Goal: Task Accomplishment & Management: Manage account settings

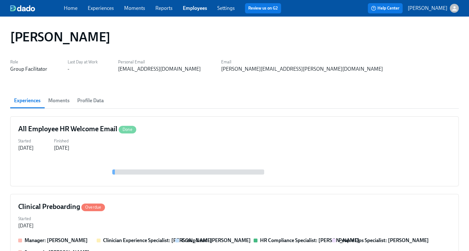
scroll to position [237, 0]
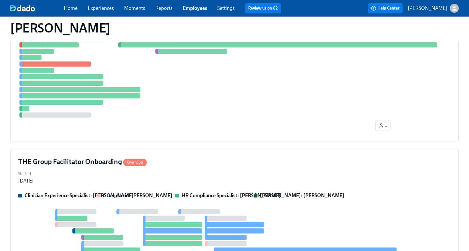
click at [189, 9] on link "Employees" at bounding box center [195, 8] width 24 height 6
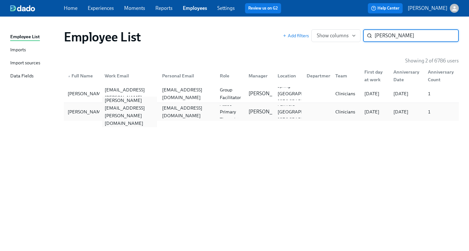
type input "marty"
click at [126, 111] on div "marty.williams@charliehealth.com" at bounding box center [129, 112] width 55 height 31
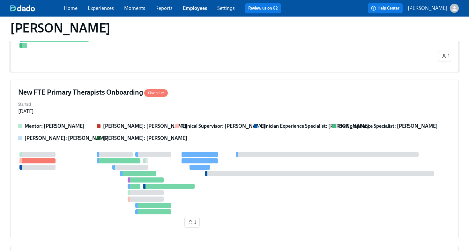
scroll to position [220, 0]
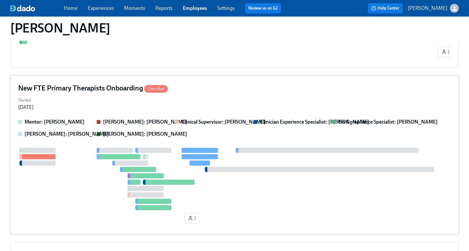
click at [168, 111] on div "Started Oct 03, 2025" at bounding box center [234, 103] width 432 height 15
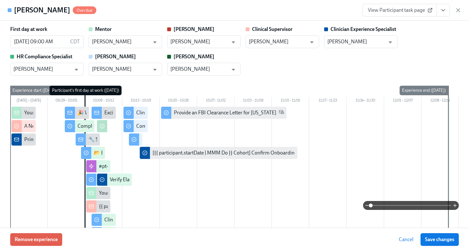
click at [442, 11] on icon "View task page" at bounding box center [443, 10] width 6 height 6
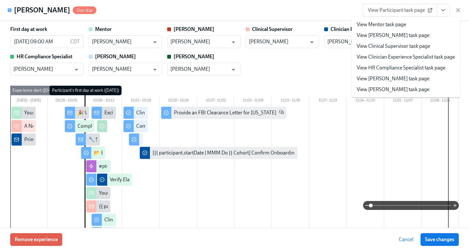
click at [420, 68] on link "View HR Compliance Specialist task page" at bounding box center [400, 67] width 89 height 7
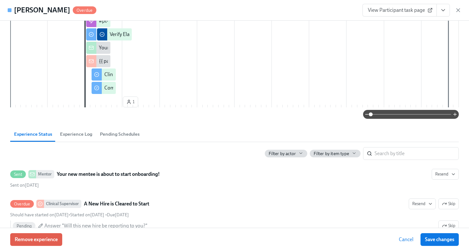
scroll to position [0, 0]
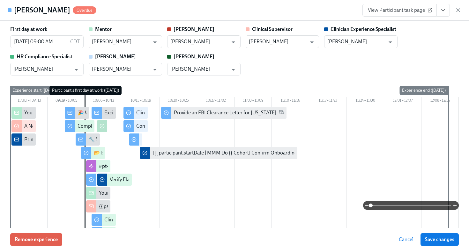
click at [442, 11] on icon "View task page" at bounding box center [443, 10] width 6 height 6
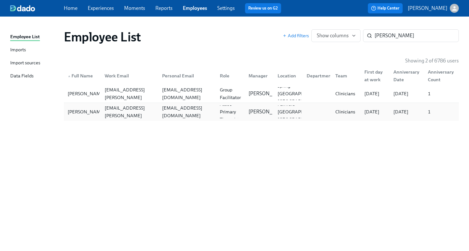
click at [187, 112] on div "mswilliams947@gmail.com" at bounding box center [186, 111] width 55 height 15
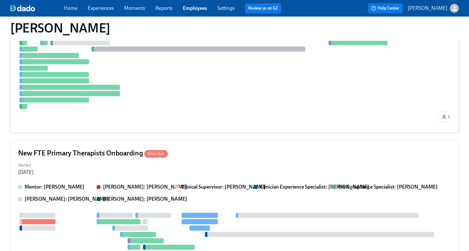
scroll to position [159, 0]
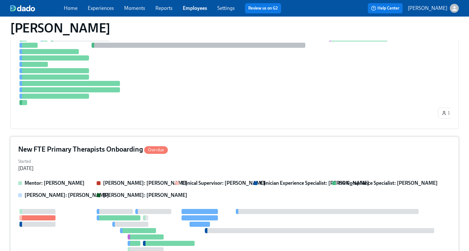
click at [206, 158] on div "New FTE Primary Therapists Onboarding Overdue Started Oct 03, 2025 Mentor: Octa…" at bounding box center [234, 216] width 448 height 159
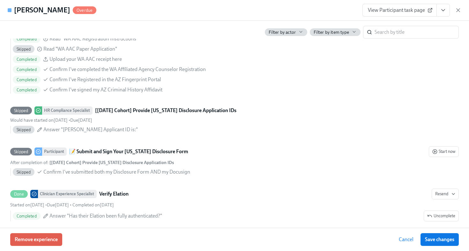
scroll to position [960, 0]
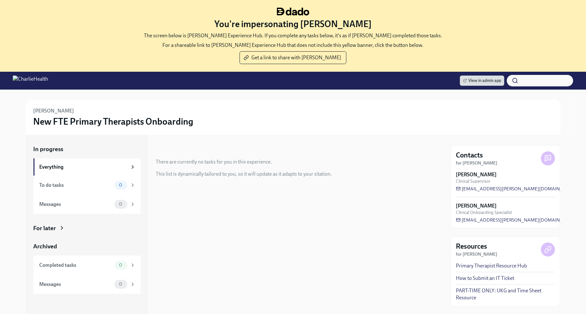
click at [59, 228] on icon at bounding box center [62, 228] width 6 height 6
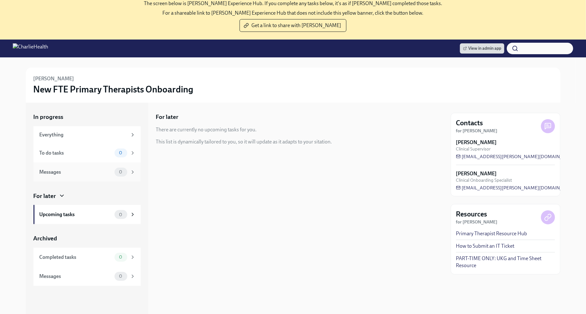
scroll to position [71, 0]
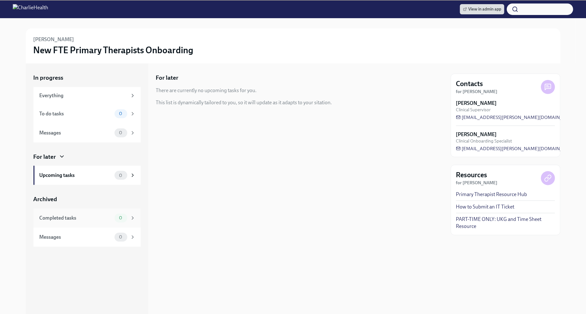
click at [93, 216] on div "Completed tasks" at bounding box center [76, 218] width 72 height 7
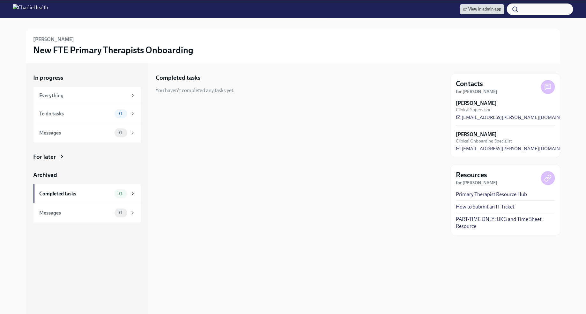
click at [56, 172] on div "Archived" at bounding box center [86, 175] width 107 height 8
click at [56, 155] on div "For later" at bounding box center [86, 157] width 107 height 8
